Goal: Information Seeking & Learning: Find specific fact

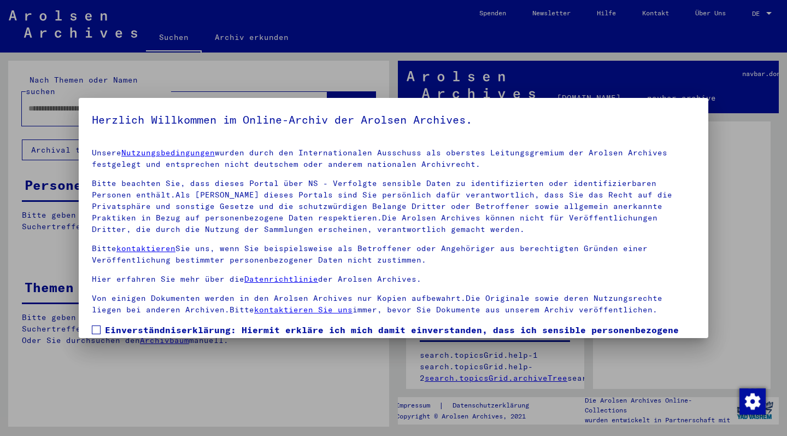
click at [94, 331] on span at bounding box center [96, 329] width 9 height 9
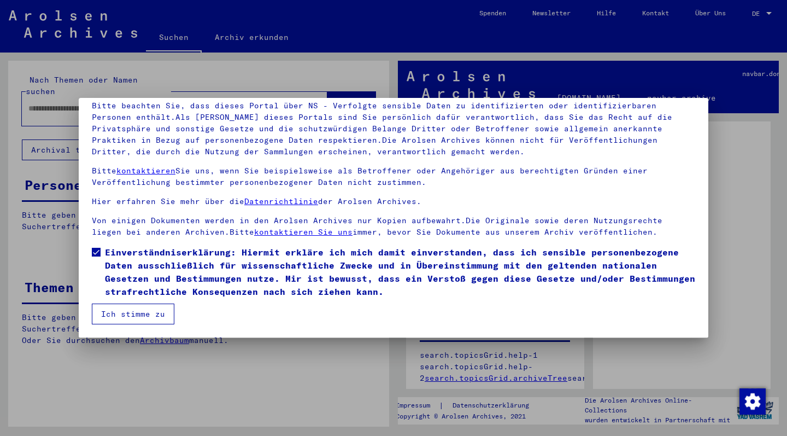
scroll to position [78, 0]
click at [112, 313] on button "Ich stimme zu" at bounding box center [133, 313] width 83 height 21
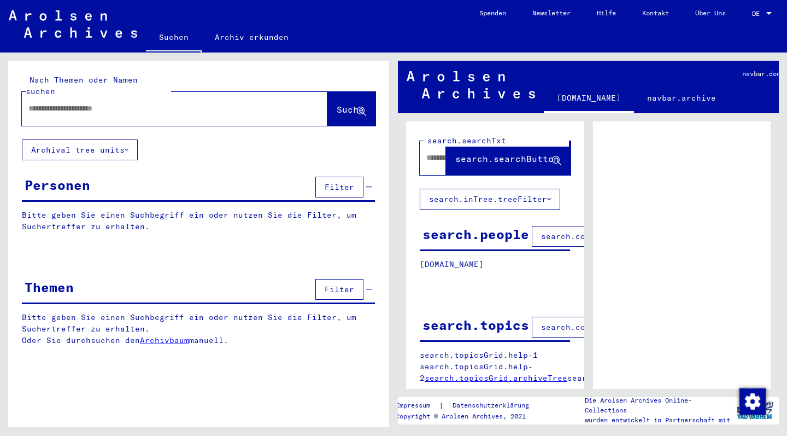
click at [102, 103] on input "text" at bounding box center [164, 108] width 273 height 11
type input "*******"
click at [346, 104] on span "Suche" at bounding box center [350, 109] width 27 height 11
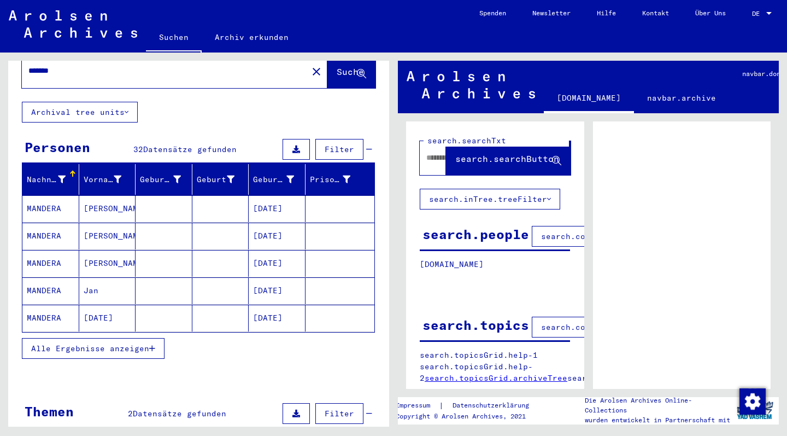
scroll to position [46, 0]
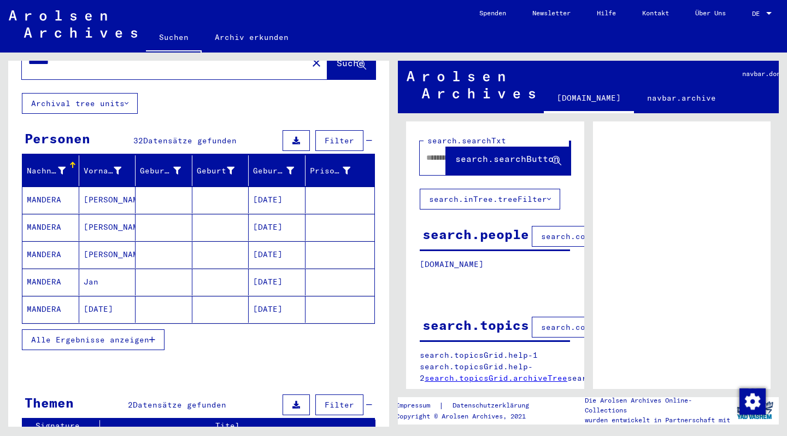
click at [102, 335] on span "Alle Ergebnisse anzeigen" at bounding box center [90, 340] width 118 height 10
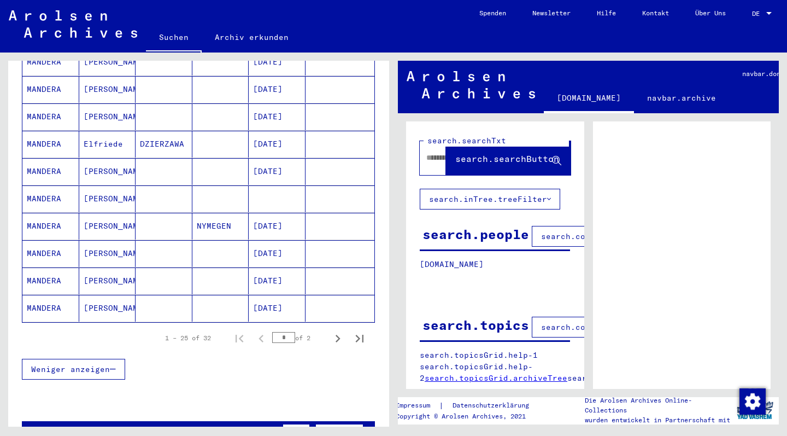
scroll to position [596, 0]
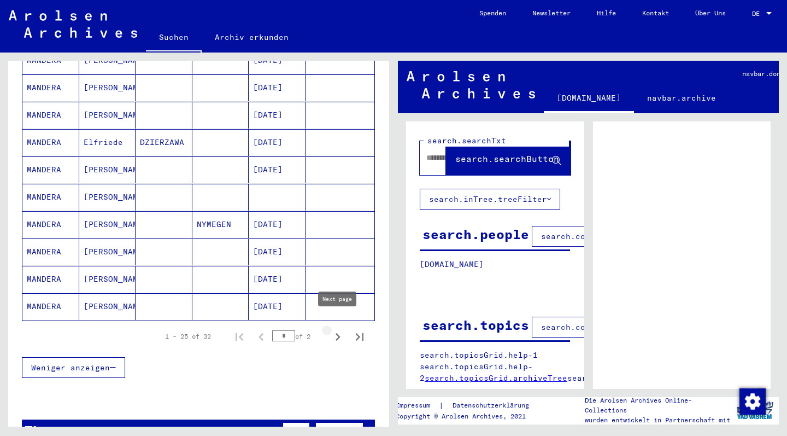
click at [337, 333] on icon "Next page" at bounding box center [338, 337] width 5 height 8
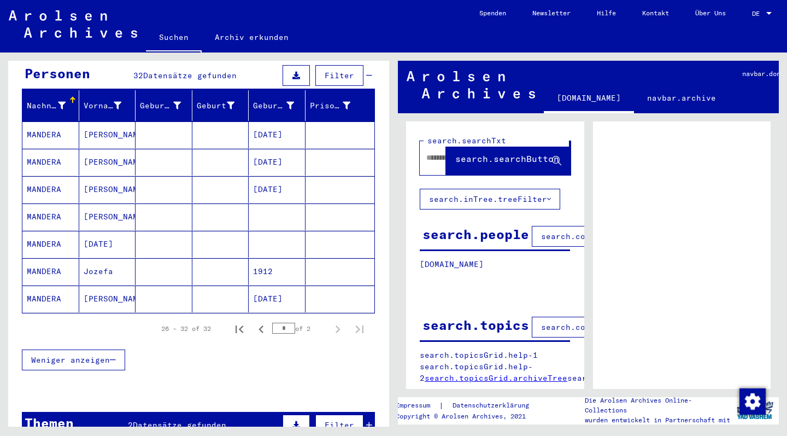
scroll to position [116, 0]
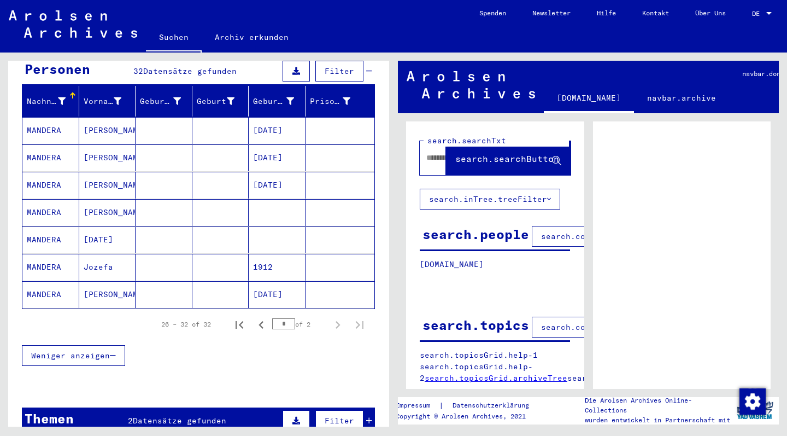
click at [47, 284] on mat-cell "MANDERA" at bounding box center [50, 294] width 57 height 27
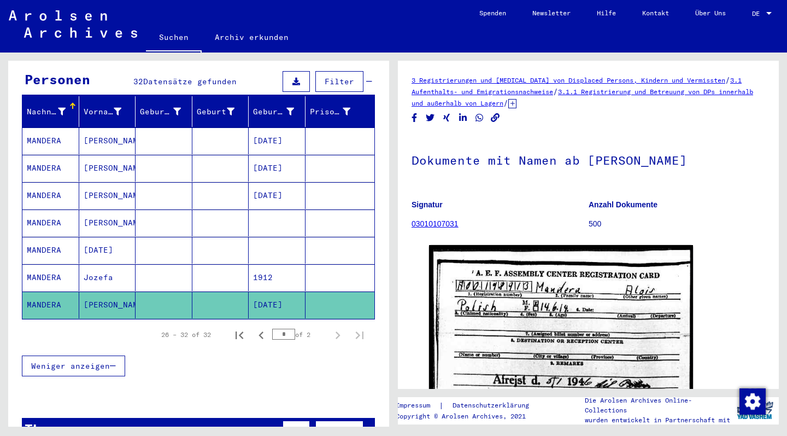
scroll to position [101, 0]
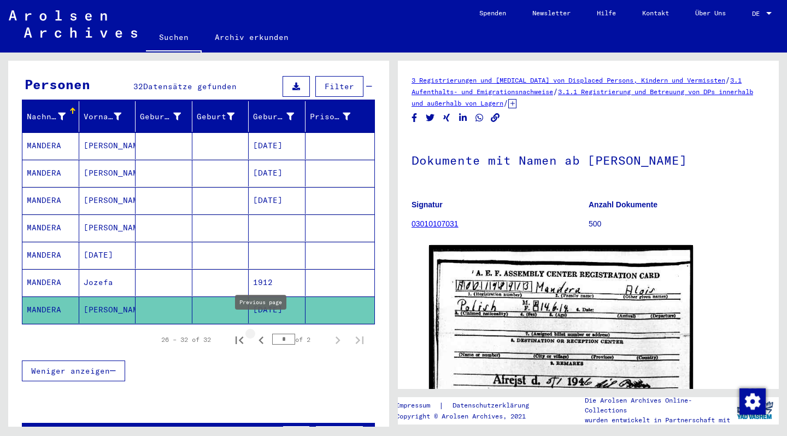
click at [262, 336] on icon "Previous page" at bounding box center [261, 340] width 5 height 8
type input "*"
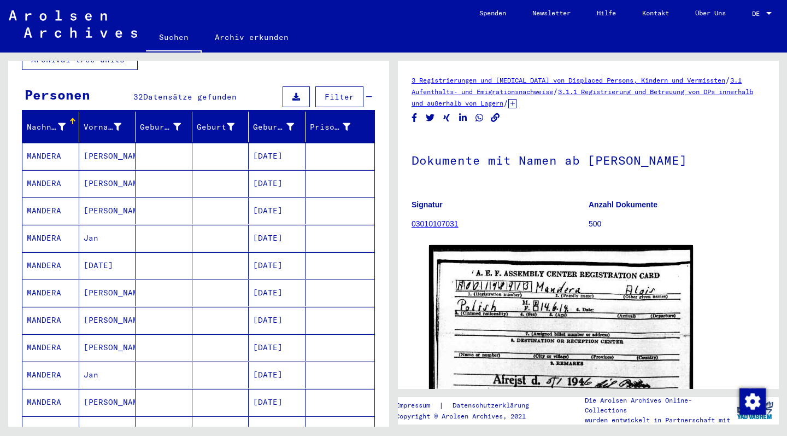
scroll to position [86, 0]
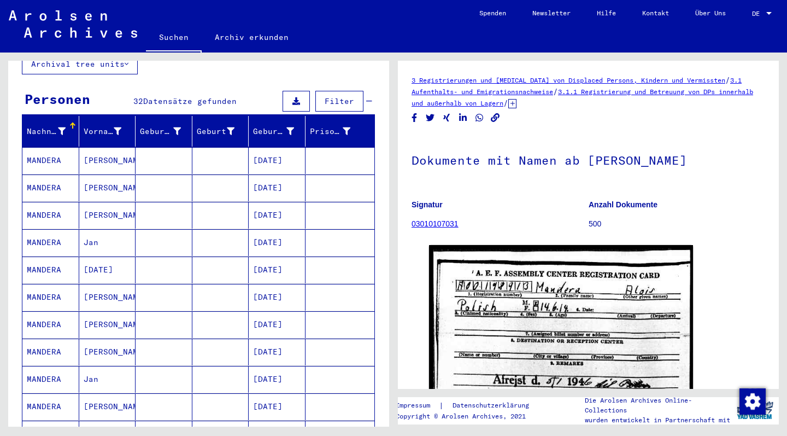
click at [52, 176] on mat-cell "MANDERA" at bounding box center [50, 187] width 57 height 27
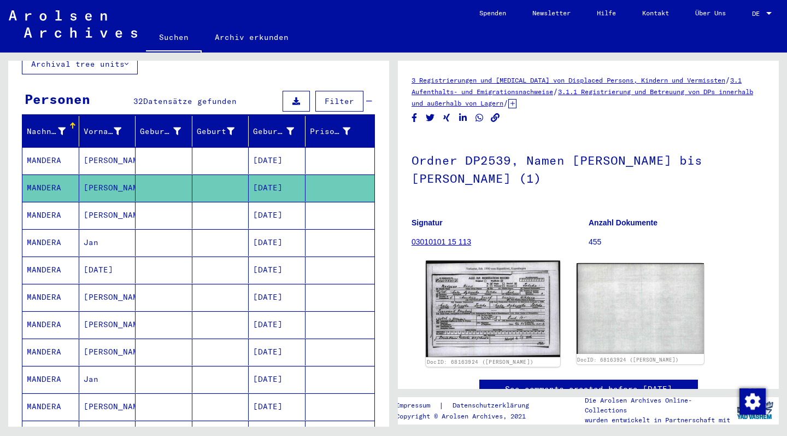
click at [476, 289] on img at bounding box center [493, 309] width 134 height 97
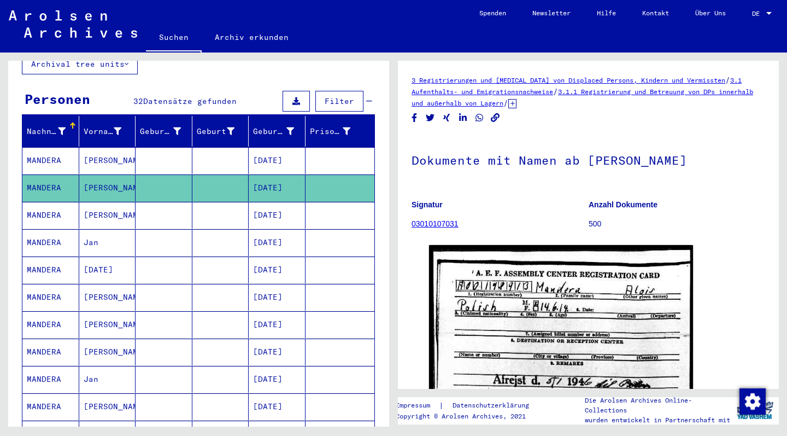
click at [98, 148] on mat-cell "[PERSON_NAME]" at bounding box center [107, 160] width 57 height 27
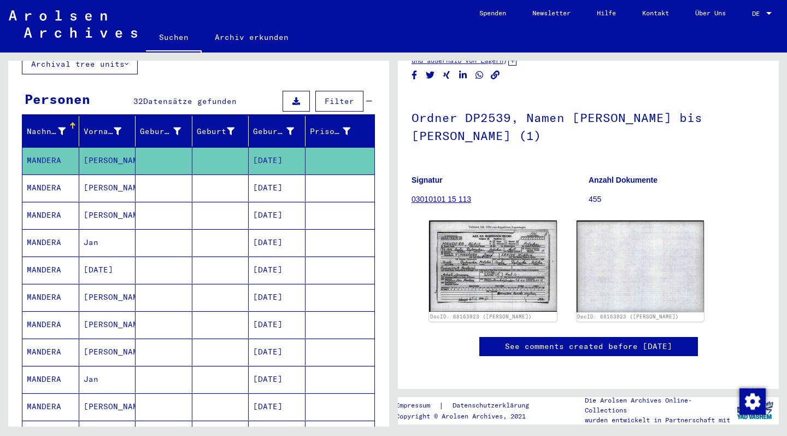
scroll to position [56, 0]
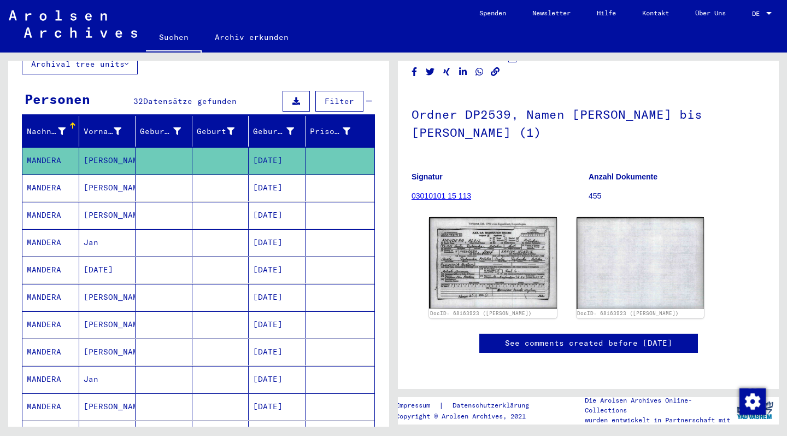
click at [103, 177] on mat-cell "[PERSON_NAME]" at bounding box center [107, 187] width 57 height 27
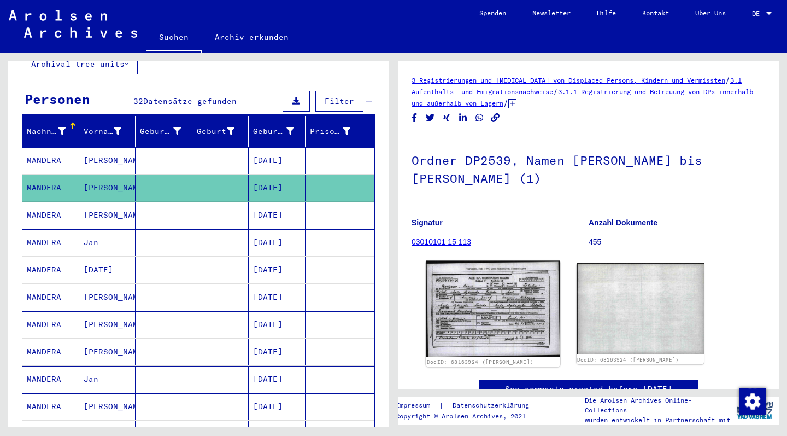
click at [501, 323] on img at bounding box center [493, 309] width 134 height 97
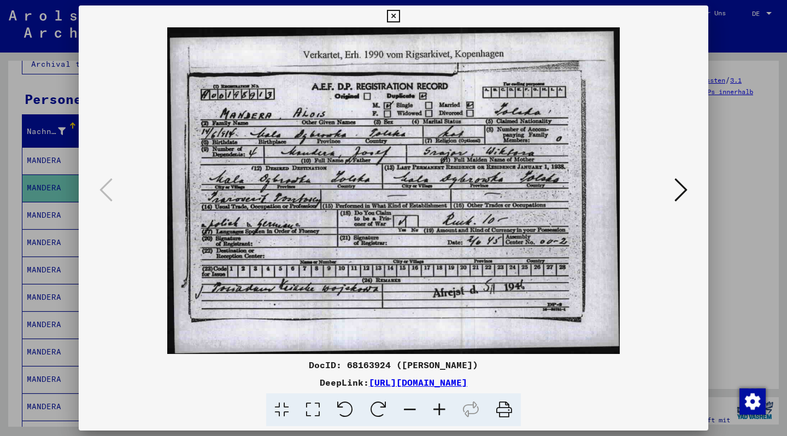
click at [400, 17] on icon at bounding box center [393, 16] width 13 height 13
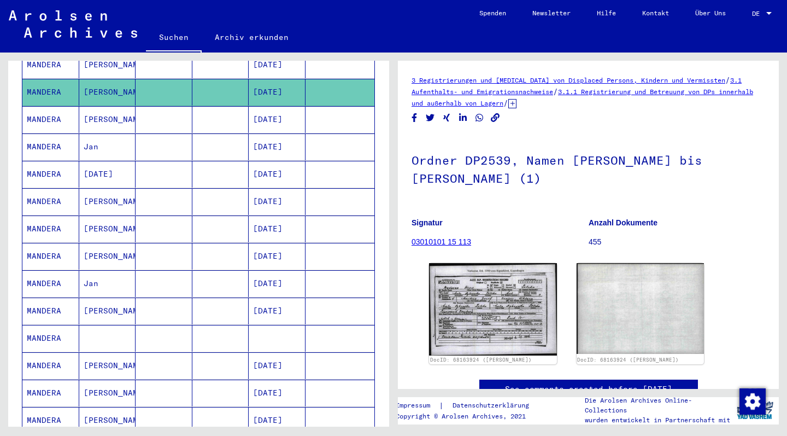
scroll to position [182, 0]
click at [41, 136] on mat-cell "MANDERA" at bounding box center [50, 146] width 57 height 27
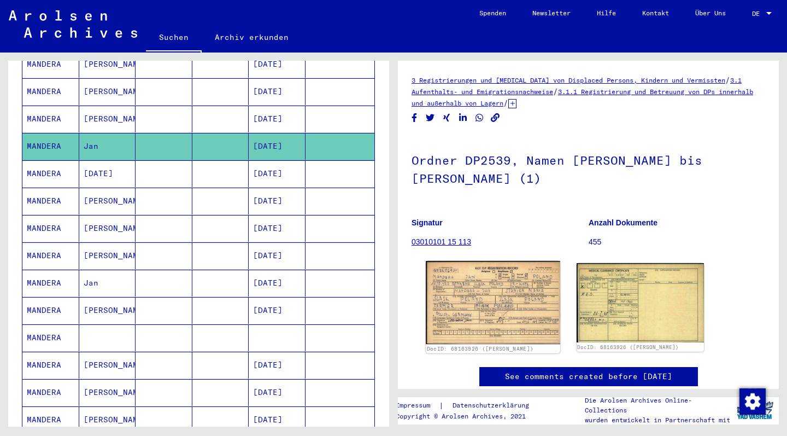
click at [490, 297] on img at bounding box center [493, 302] width 134 height 83
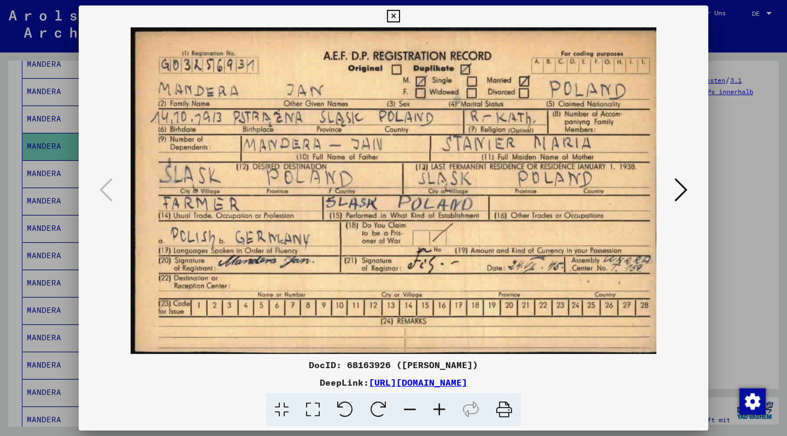
click at [400, 15] on icon at bounding box center [393, 16] width 13 height 13
